Goal: Information Seeking & Learning: Compare options

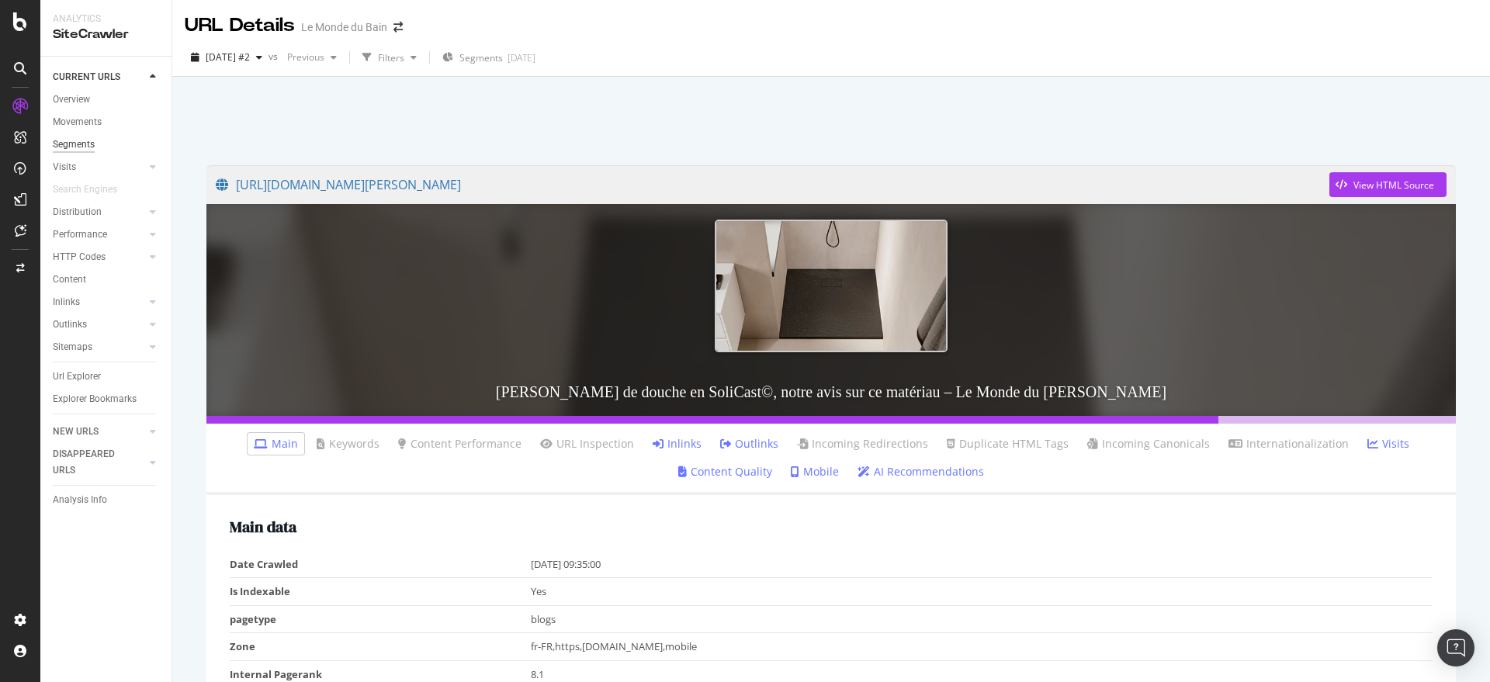
click at [57, 139] on div "Segments" at bounding box center [74, 145] width 42 height 16
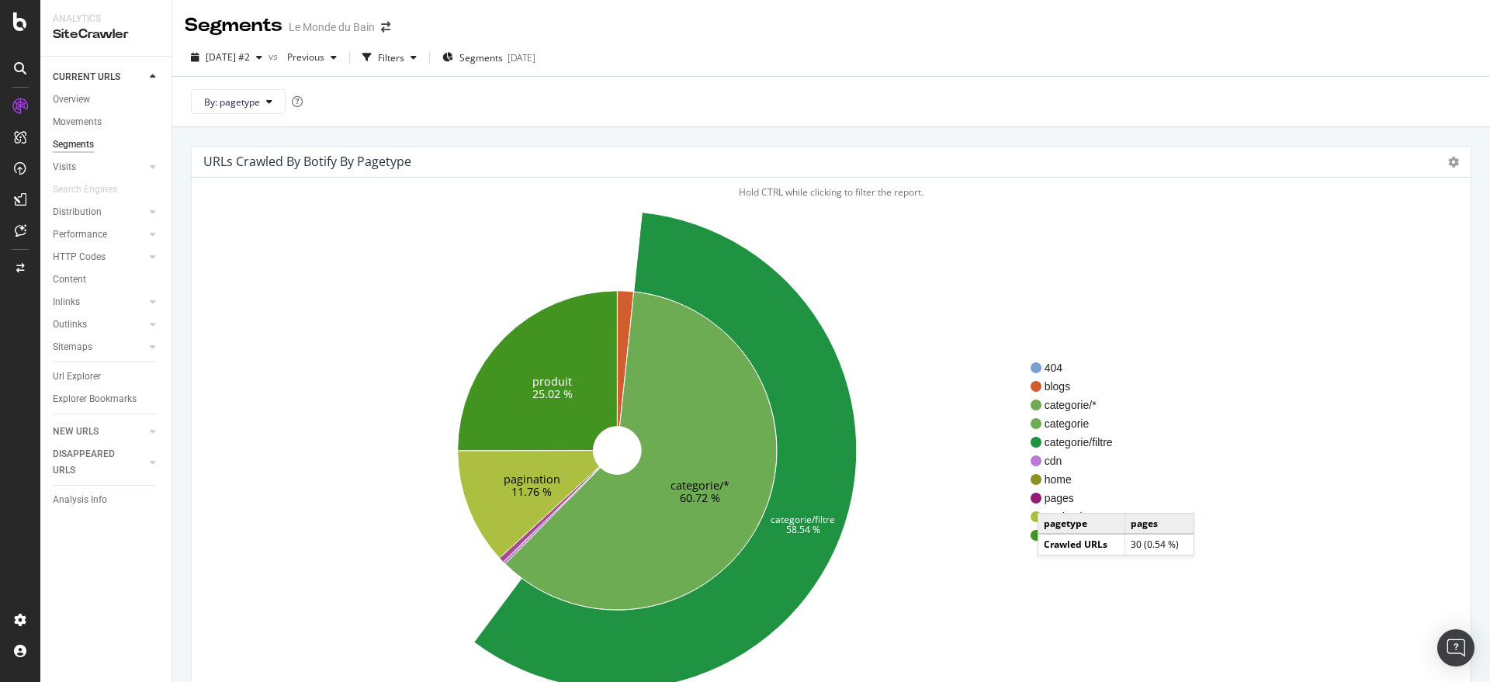
click at [1053, 498] on span "pages" at bounding box center [1079, 499] width 68 height 16
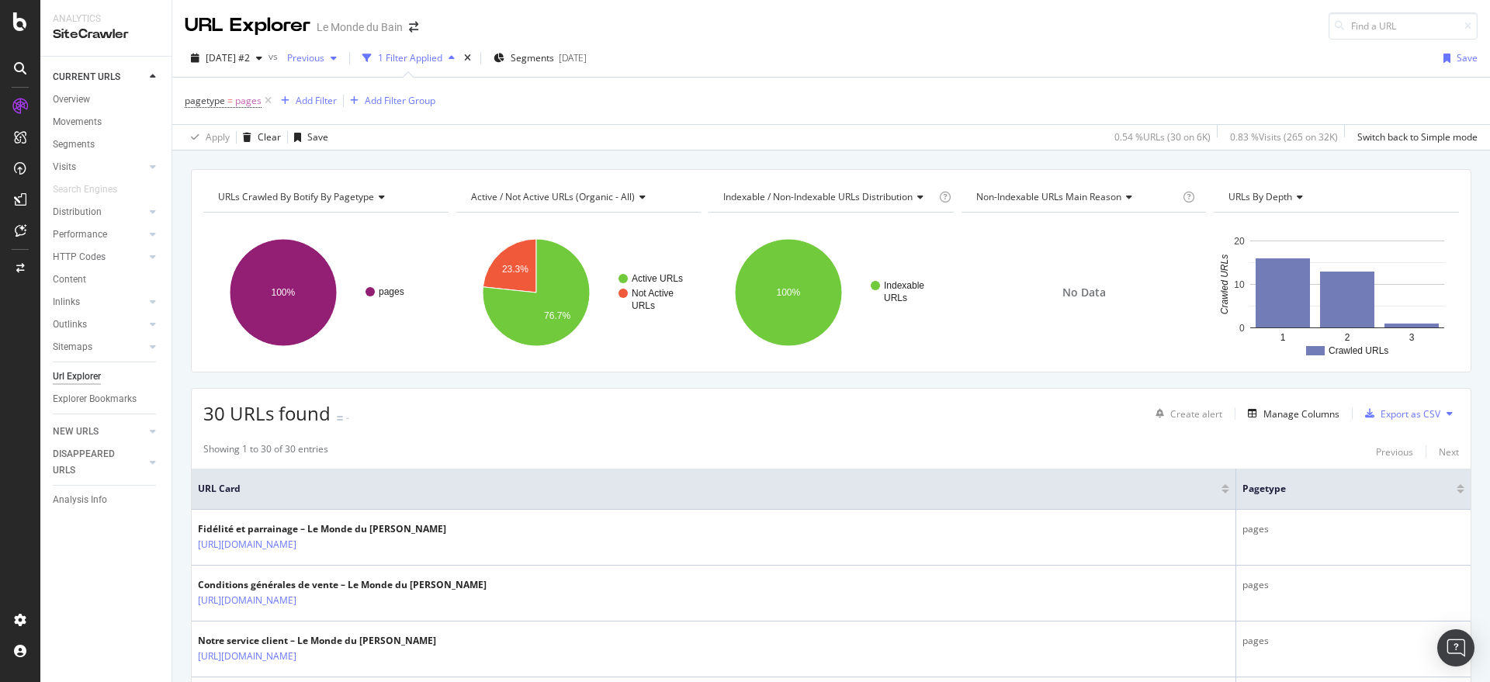
click at [337, 54] on icon "button" at bounding box center [334, 58] width 6 height 9
click at [380, 161] on div "[DATE] 3.5K URLs" at bounding box center [395, 171] width 185 height 23
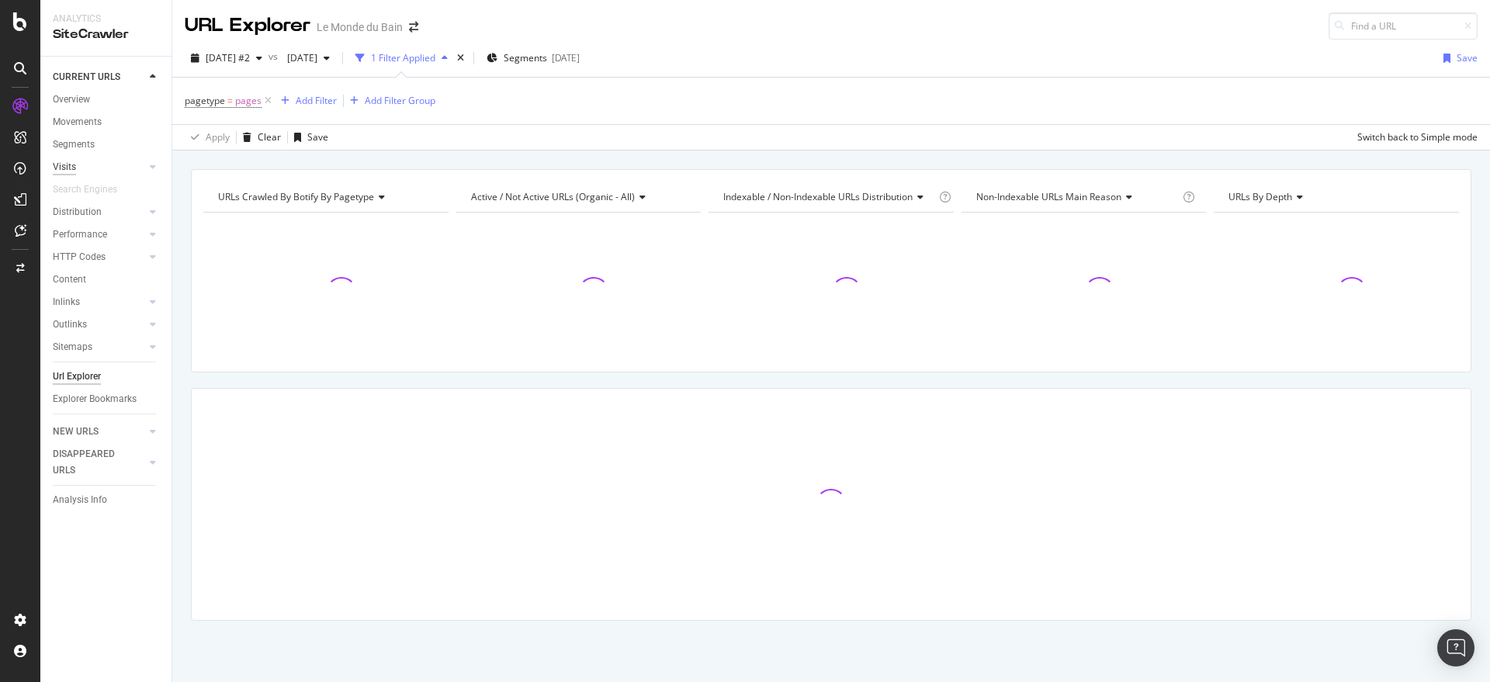
click at [65, 165] on div "Visits" at bounding box center [64, 167] width 23 height 16
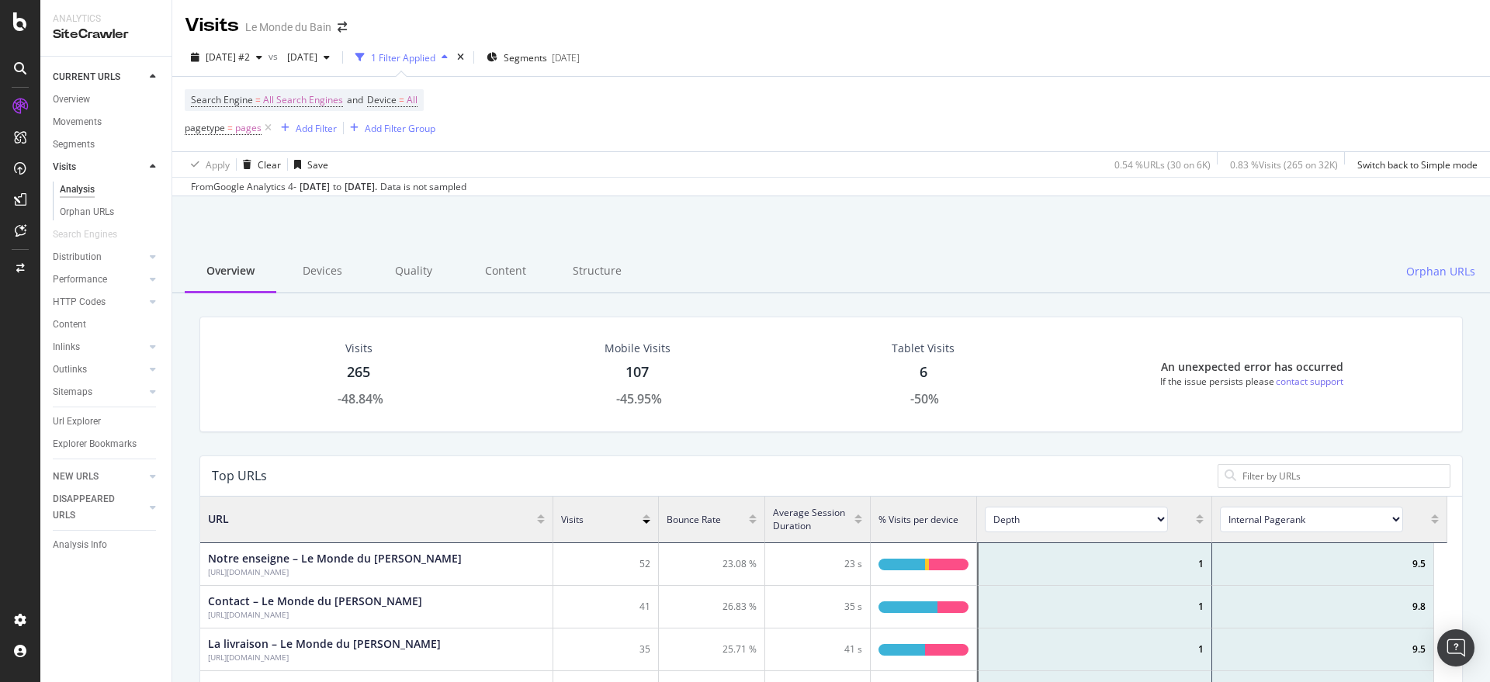
scroll to position [451, 1232]
click at [90, 127] on div "Movements" at bounding box center [77, 122] width 49 height 16
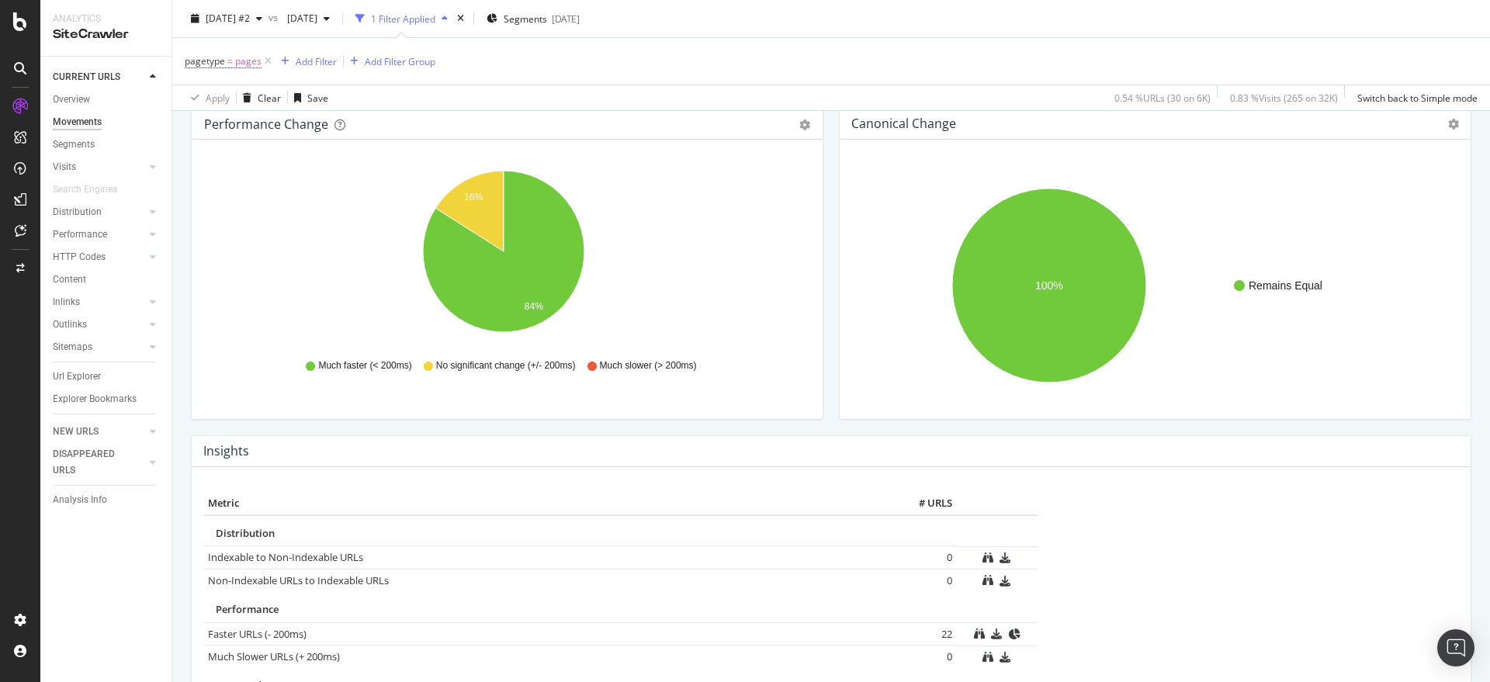
scroll to position [130, 0]
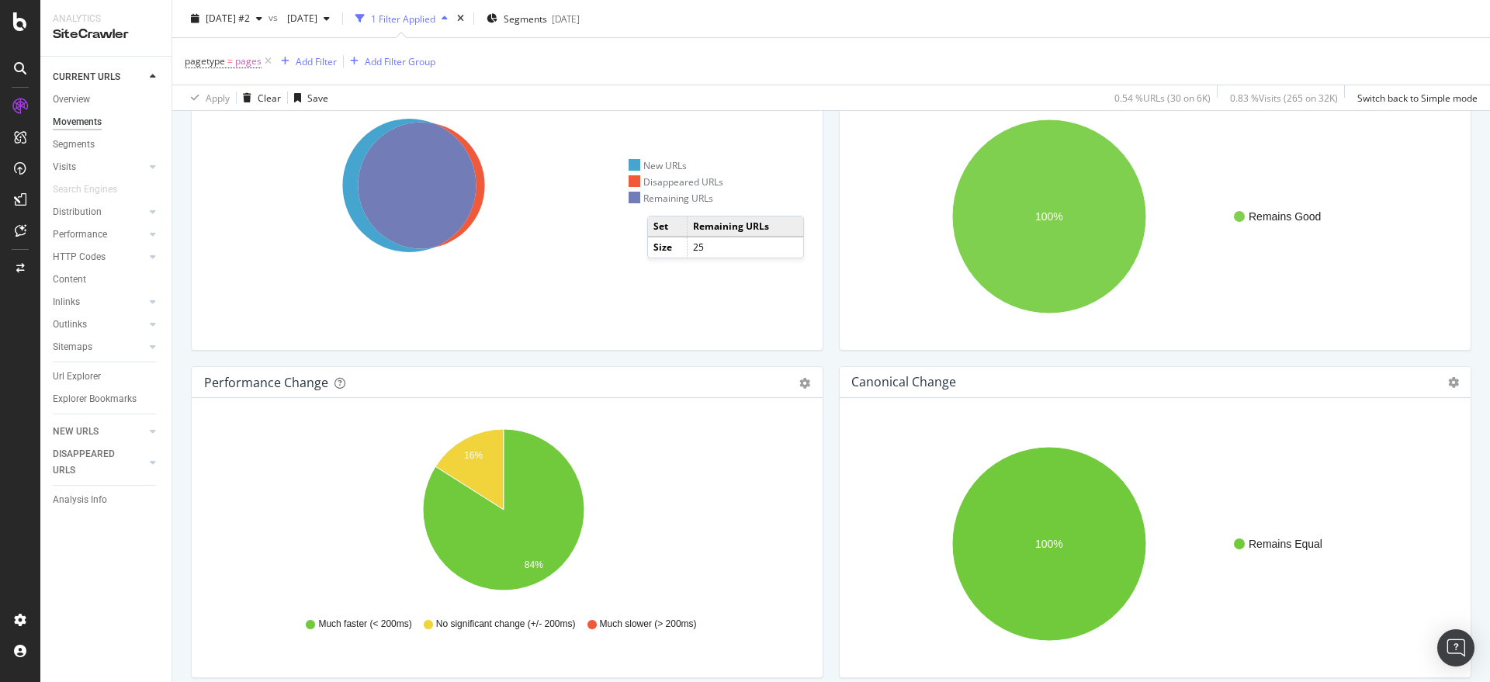
click at [663, 200] on div "Remaining URLs" at bounding box center [671, 198] width 85 height 13
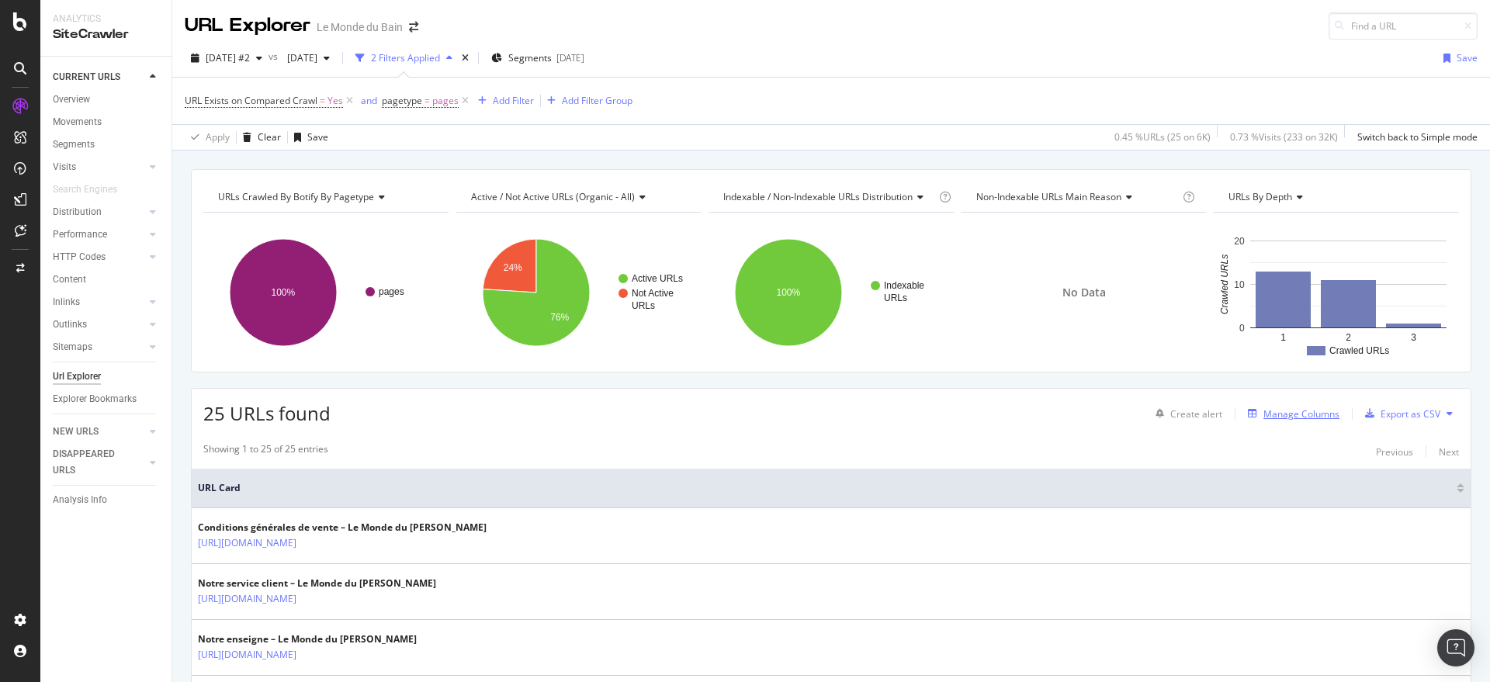
click at [1275, 411] on div "Manage Columns" at bounding box center [1302, 413] width 76 height 13
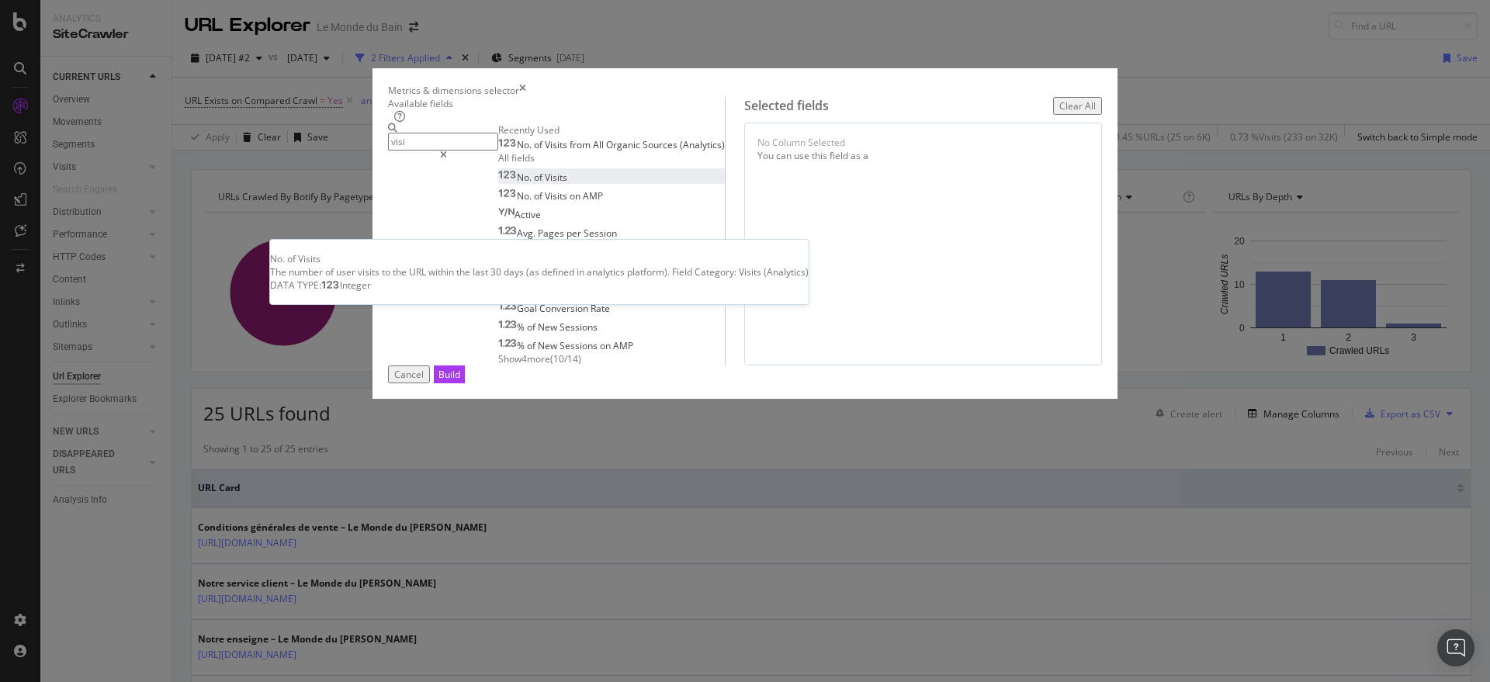
type input "visi"
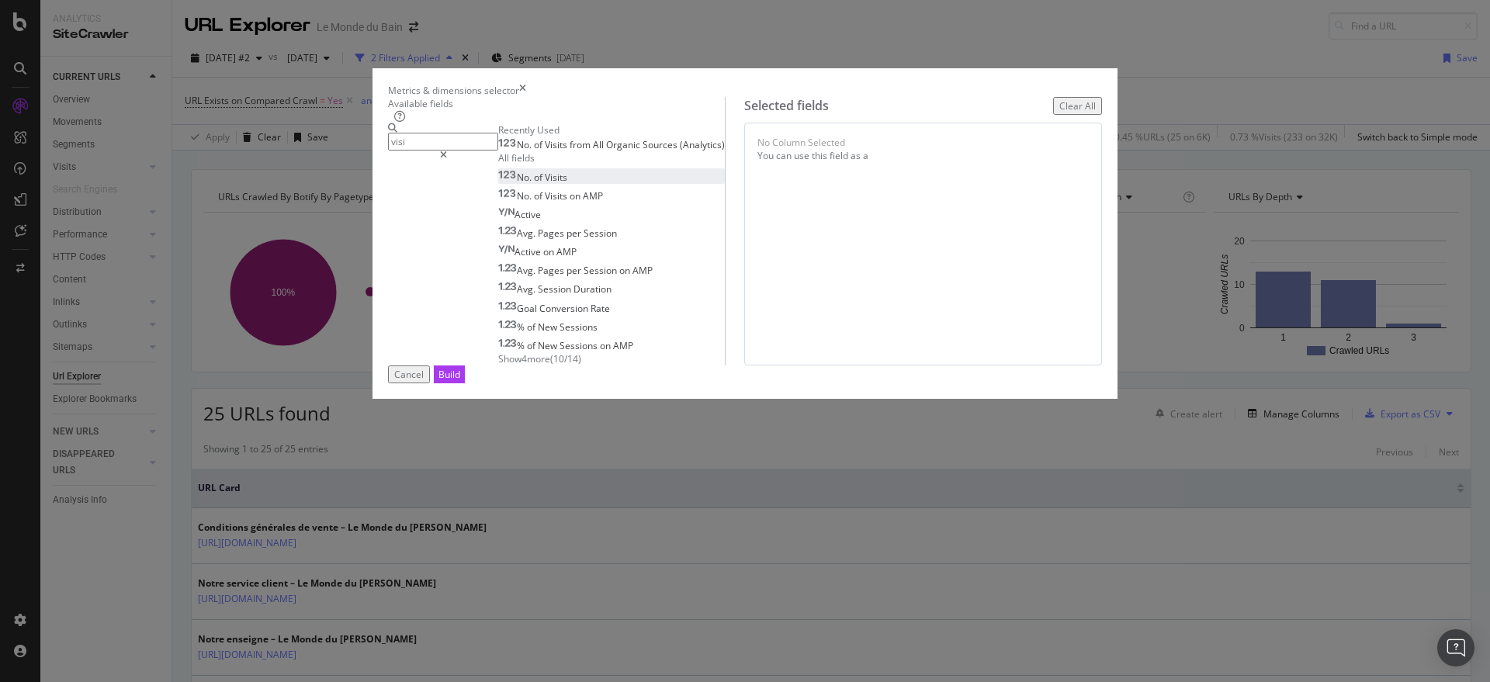
click at [567, 184] on div "No. of Visits" at bounding box center [532, 177] width 69 height 13
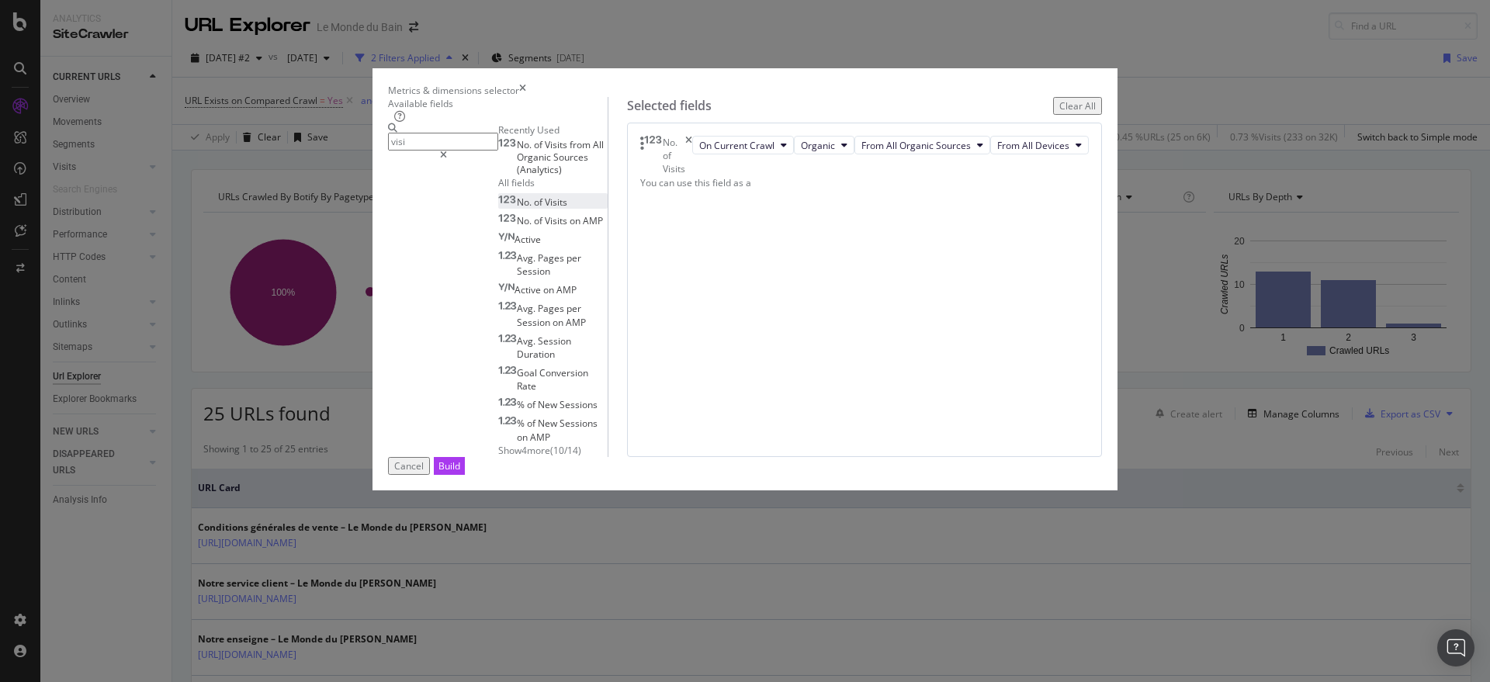
click at [553, 164] on span "Organic" at bounding box center [535, 157] width 36 height 13
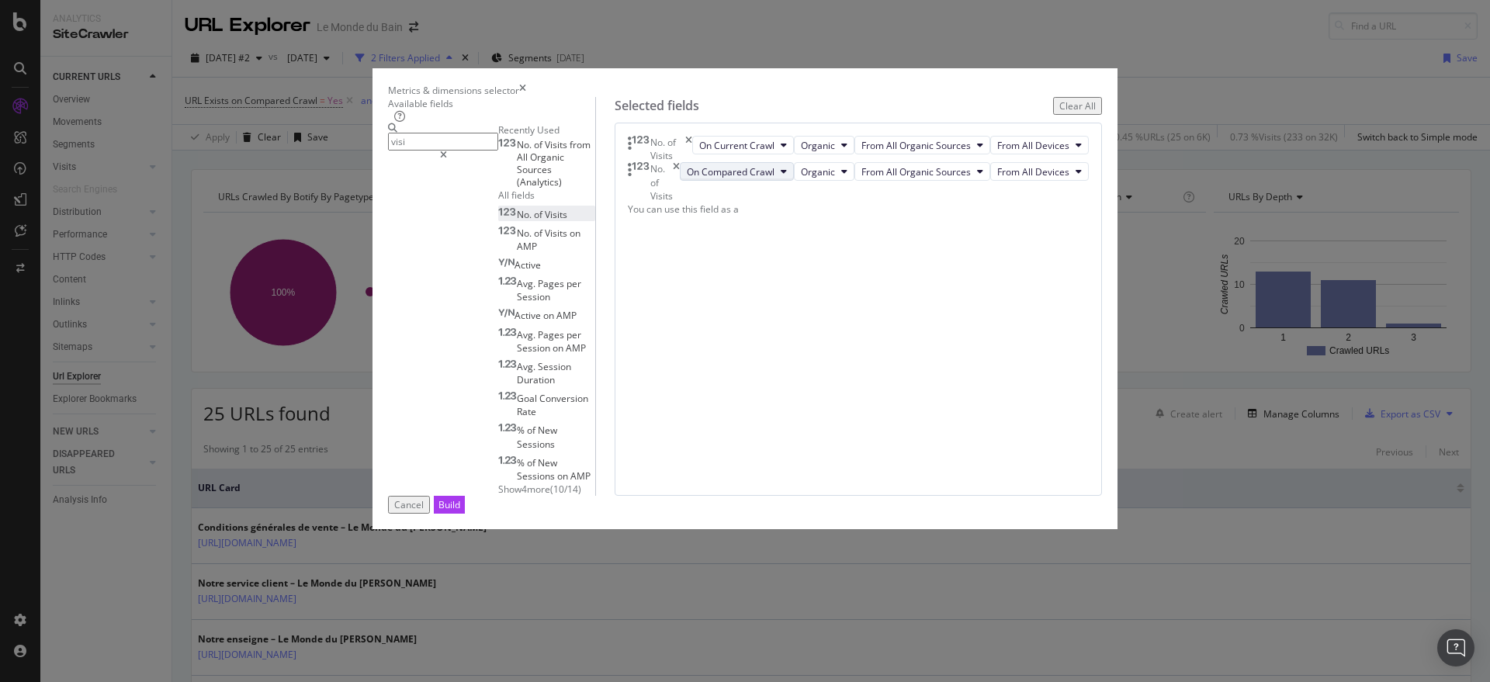
click at [775, 179] on span "On Compared Crawl" at bounding box center [731, 171] width 88 height 13
click at [820, 343] on div "Diff Between Crawls" at bounding box center [839, 352] width 114 height 23
click at [460, 513] on div "Build" at bounding box center [450, 505] width 22 height 16
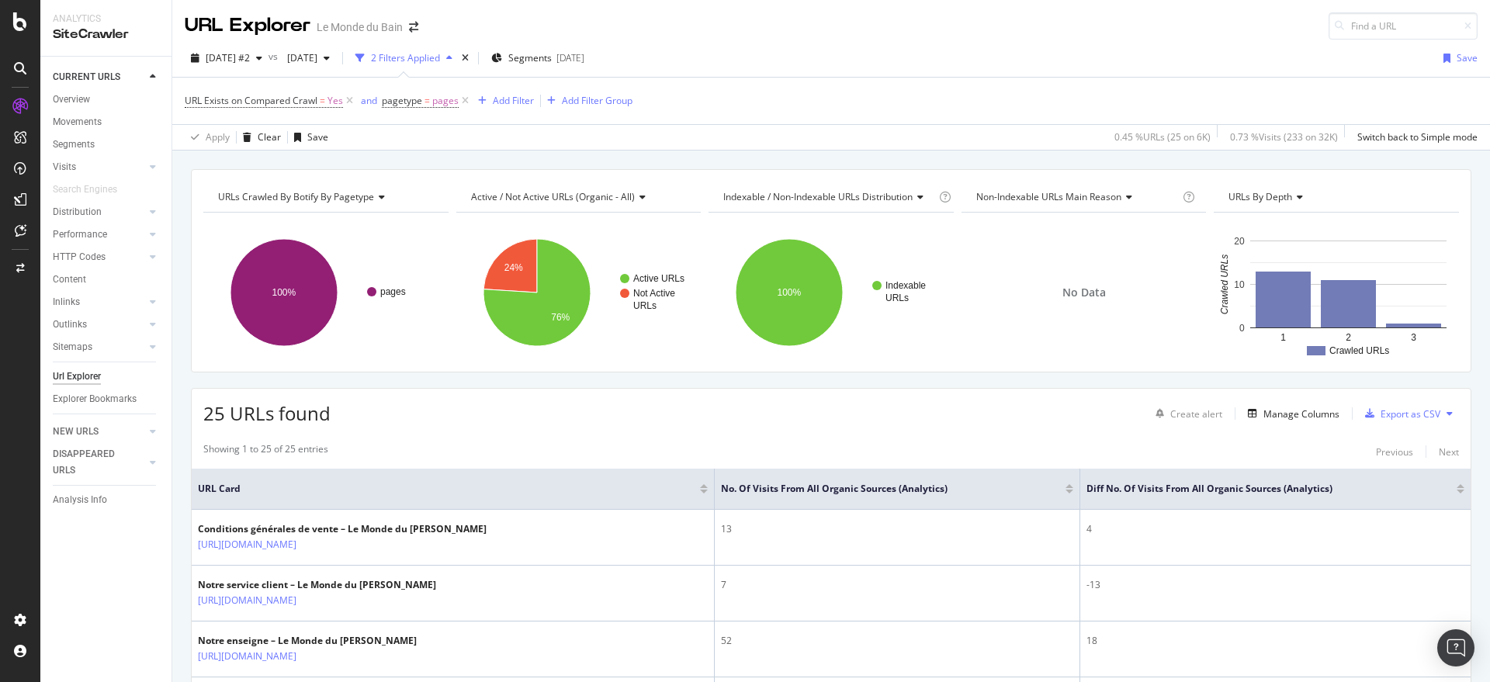
click at [1457, 487] on div at bounding box center [1461, 486] width 8 height 4
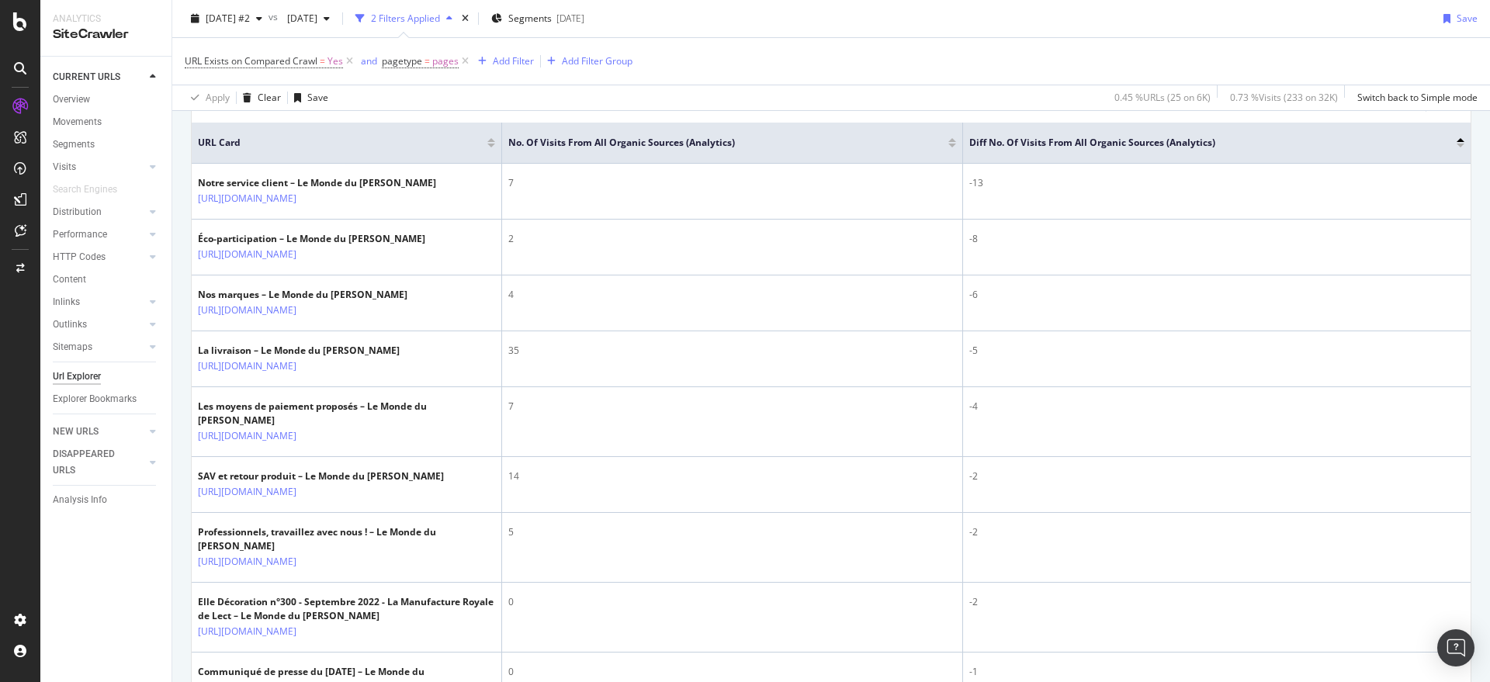
scroll to position [64, 0]
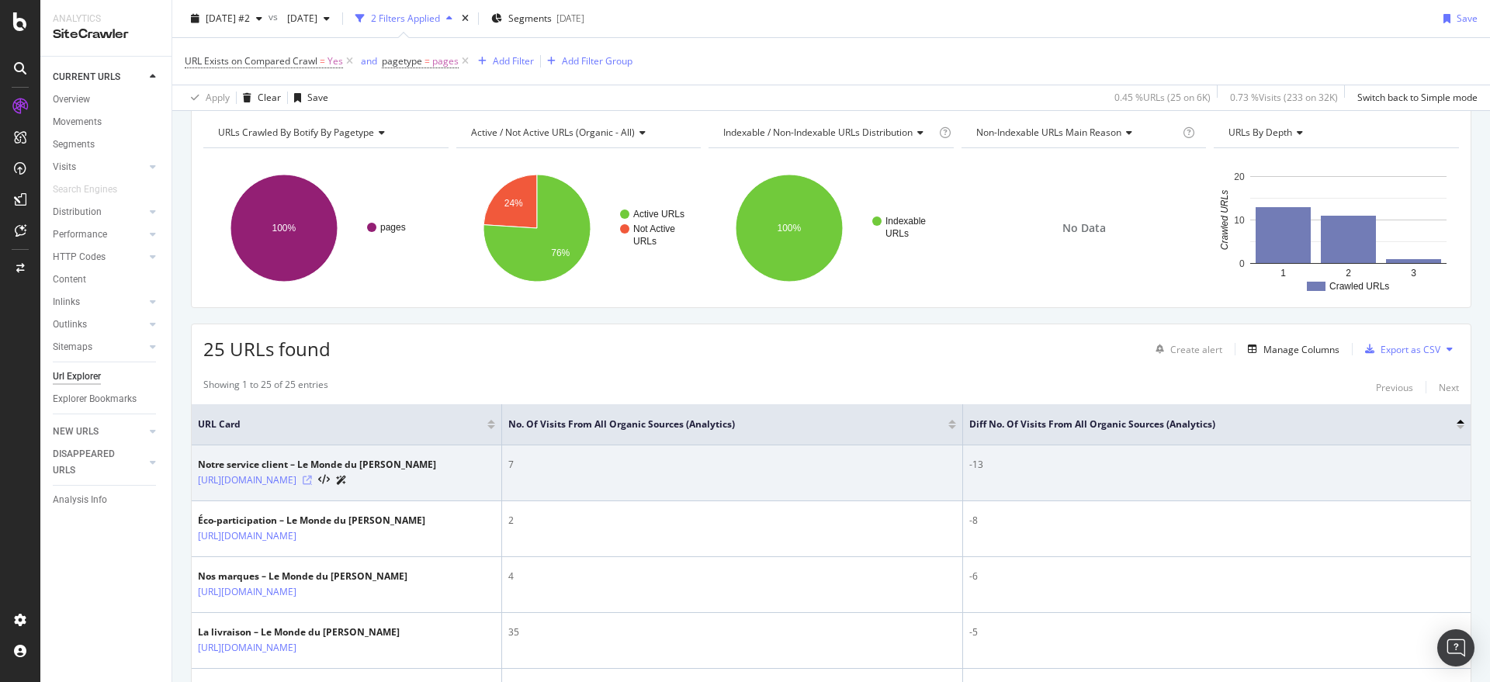
click at [312, 484] on icon at bounding box center [307, 480] width 9 height 9
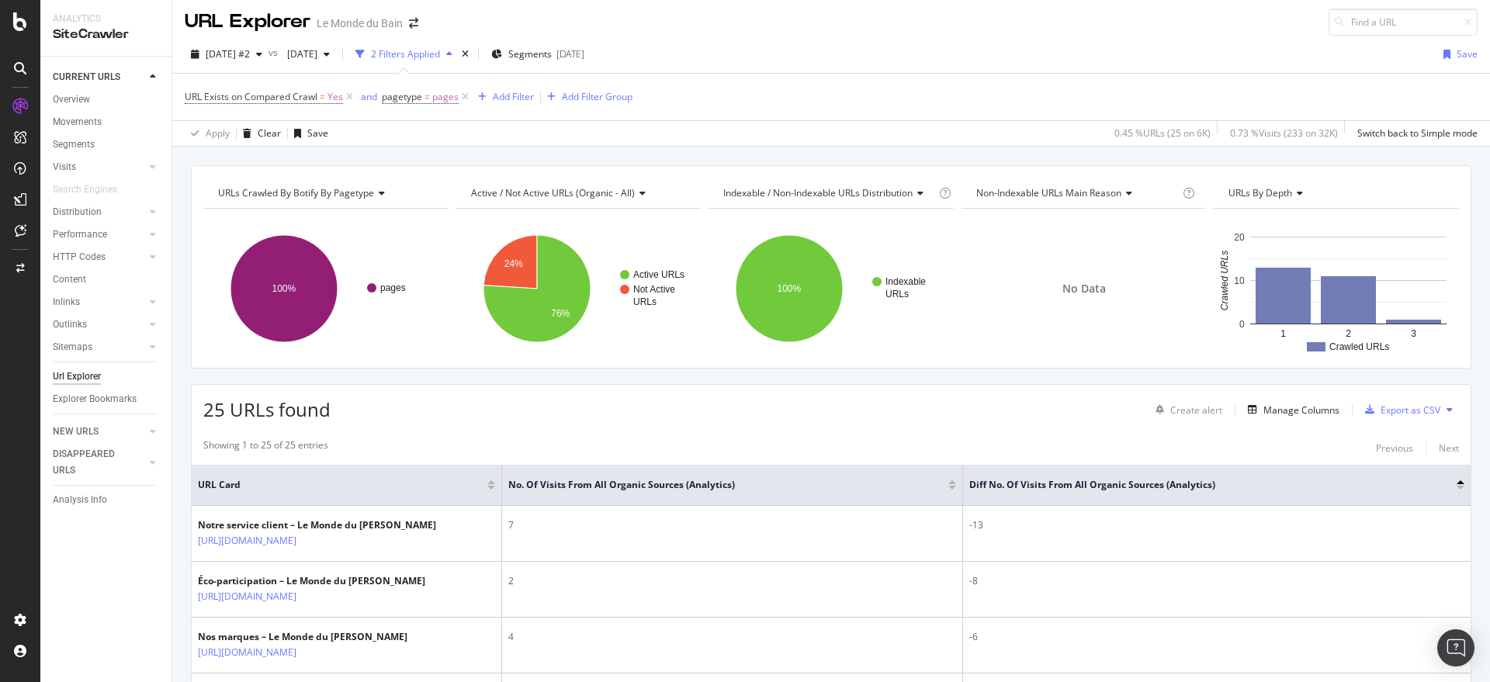
scroll to position [0, 0]
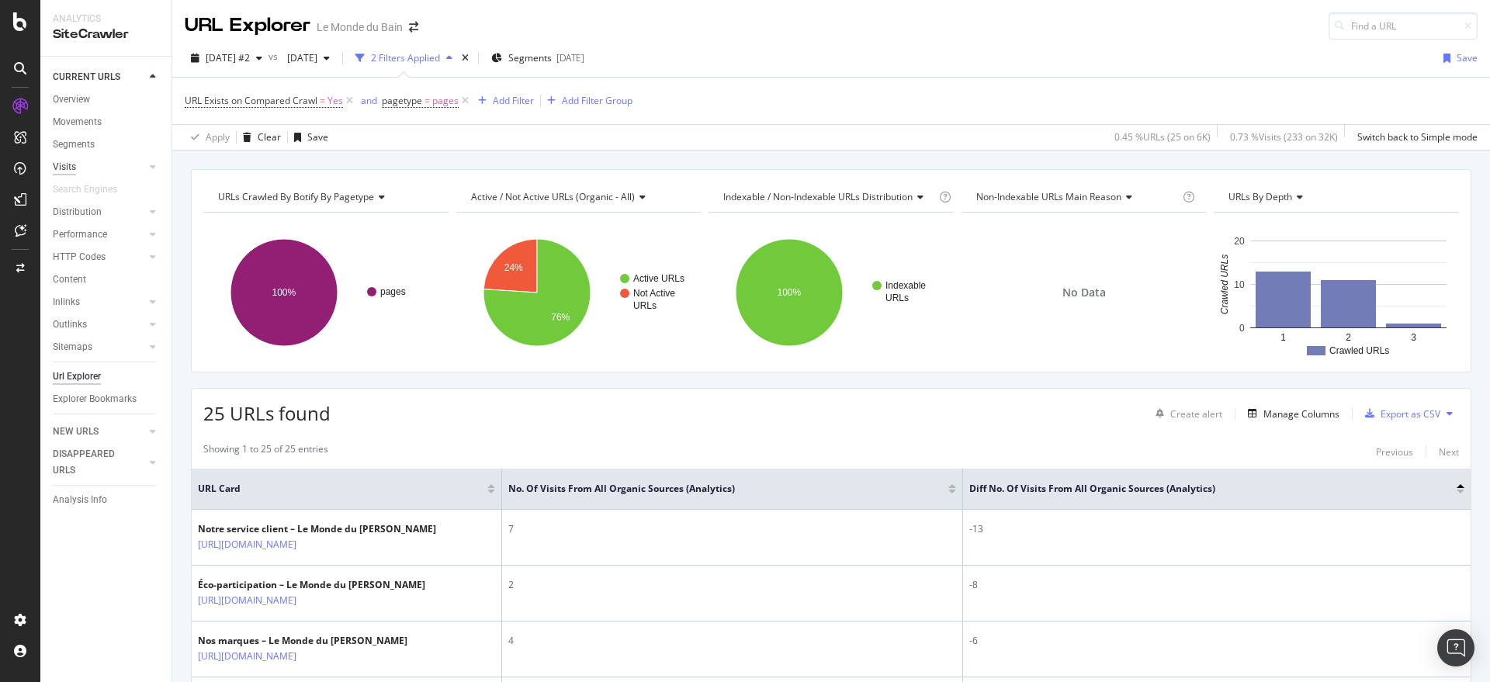
click at [69, 165] on div "Visits" at bounding box center [64, 167] width 23 height 16
